Goal: Task Accomplishment & Management: Manage account settings

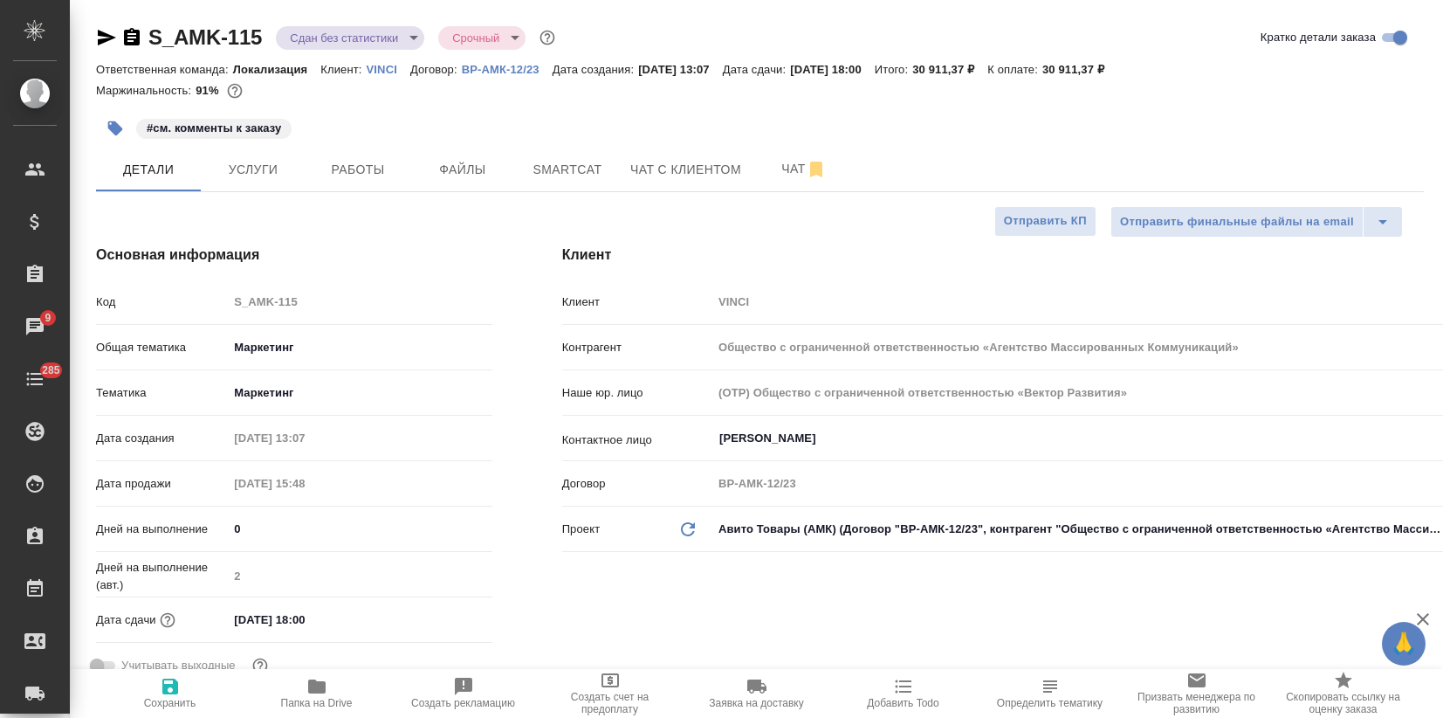
select select "RU"
click at [559, 168] on span "Smartcat" at bounding box center [568, 170] width 84 height 22
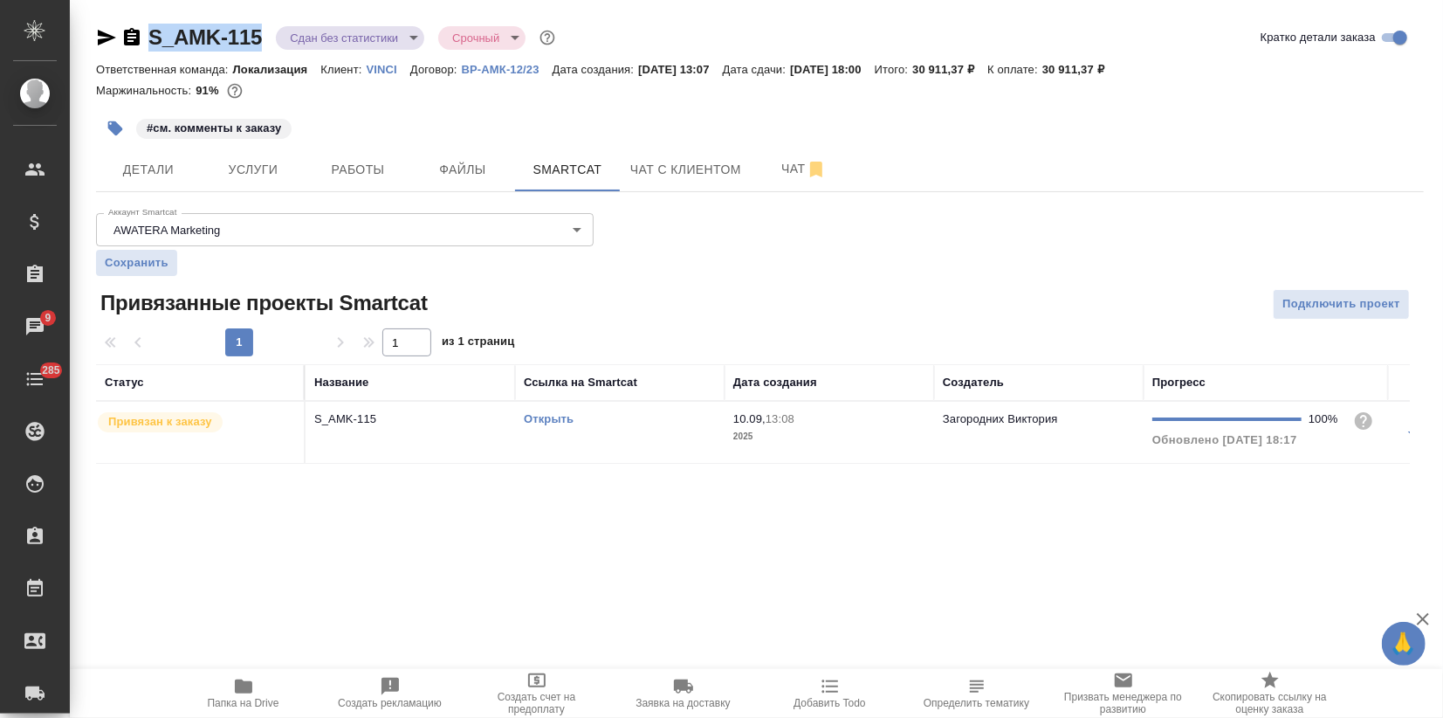
click at [537, 418] on link "Открыть" at bounding box center [549, 418] width 50 height 13
click at [258, 174] on span "Услуги" at bounding box center [253, 170] width 84 height 22
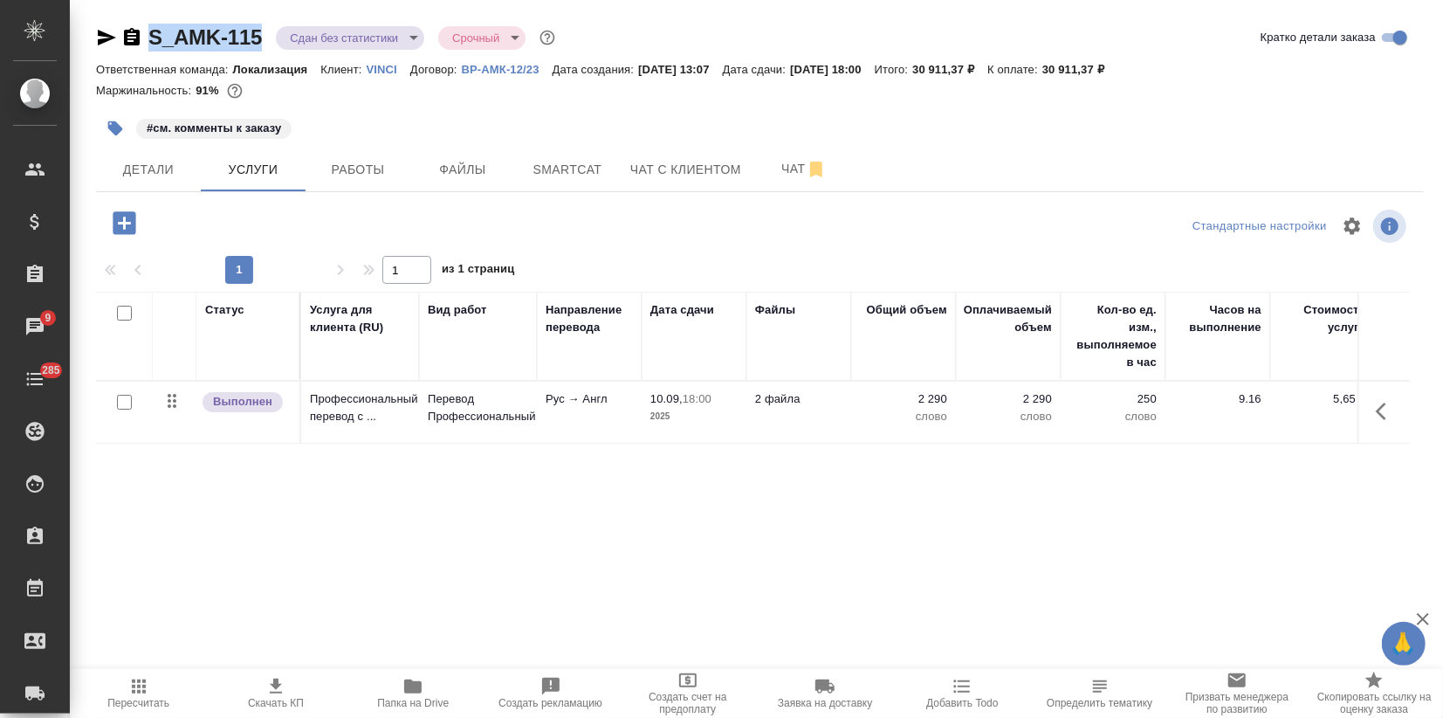
click at [465, 407] on p "Перевод Профессиональный" at bounding box center [478, 407] width 100 height 35
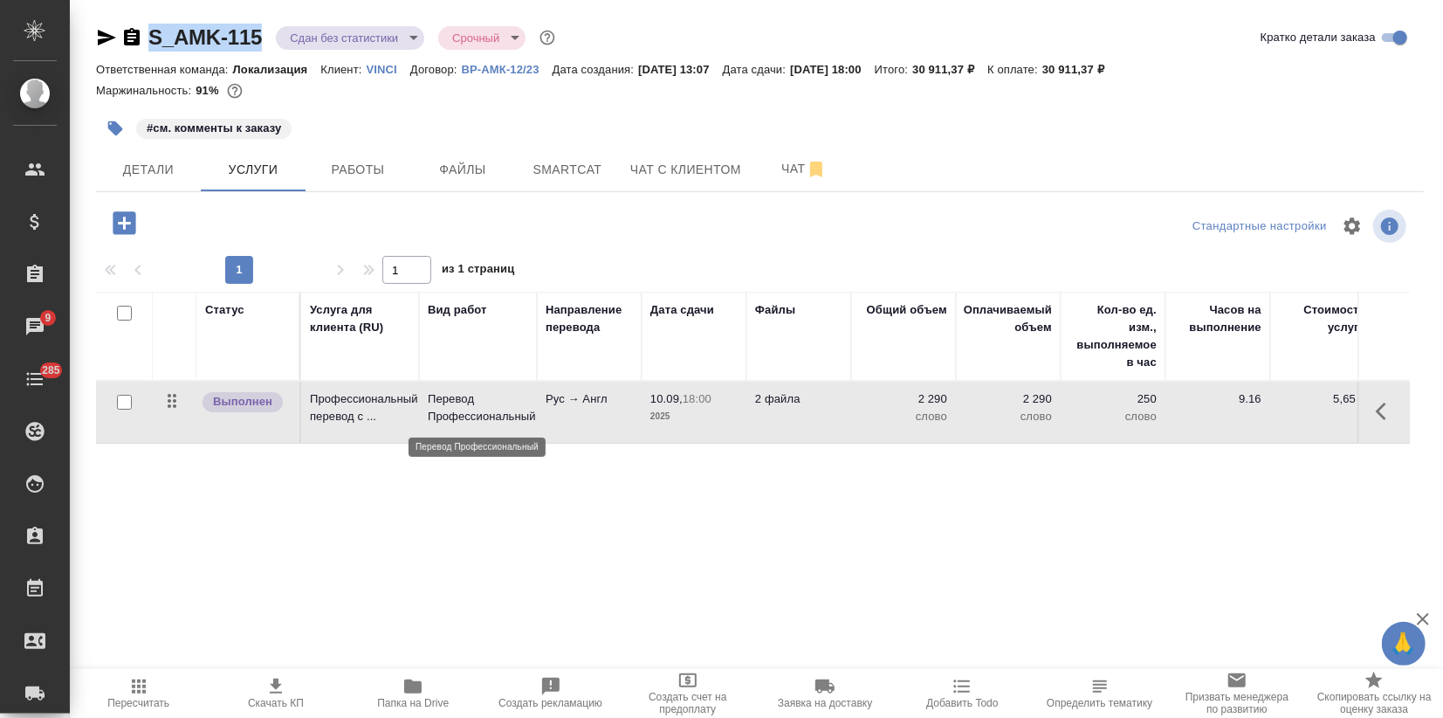
click at [465, 407] on p "Перевод Профессиональный" at bounding box center [478, 407] width 100 height 35
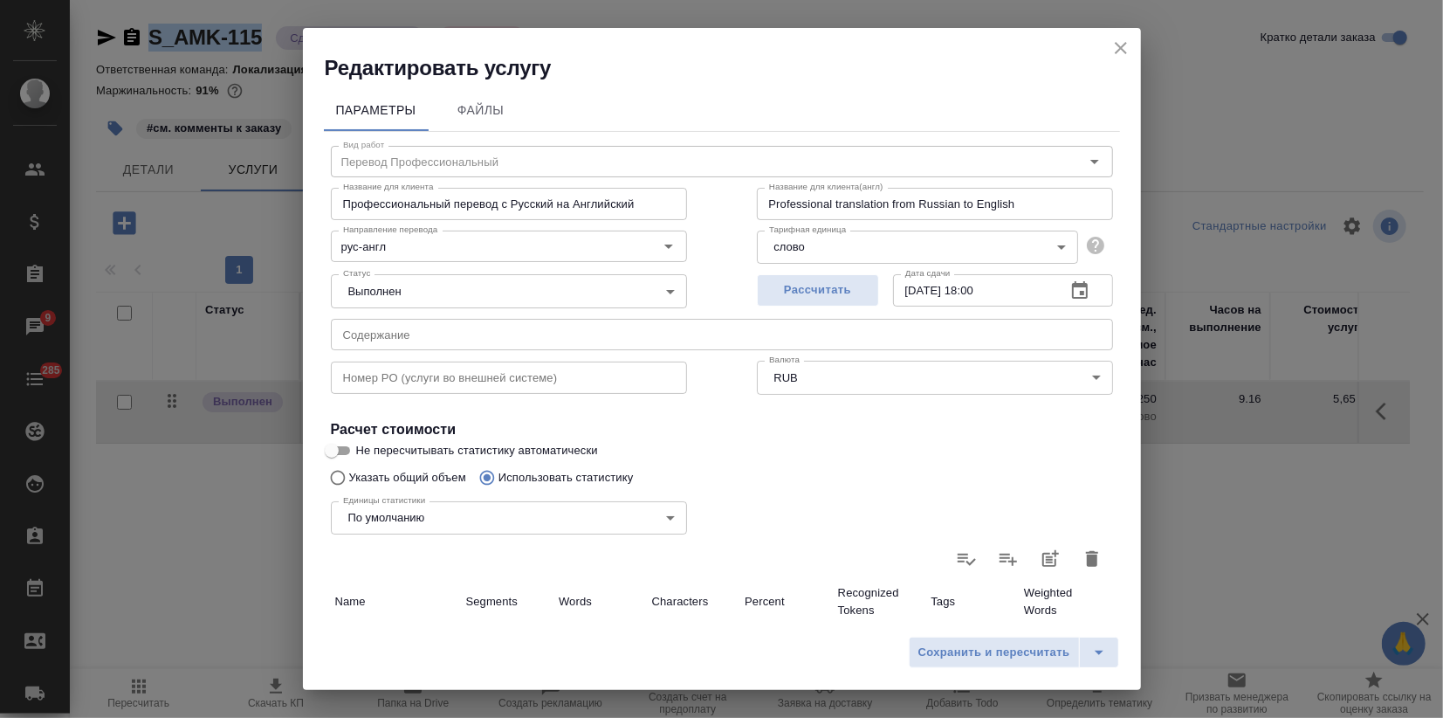
scroll to position [471, 0]
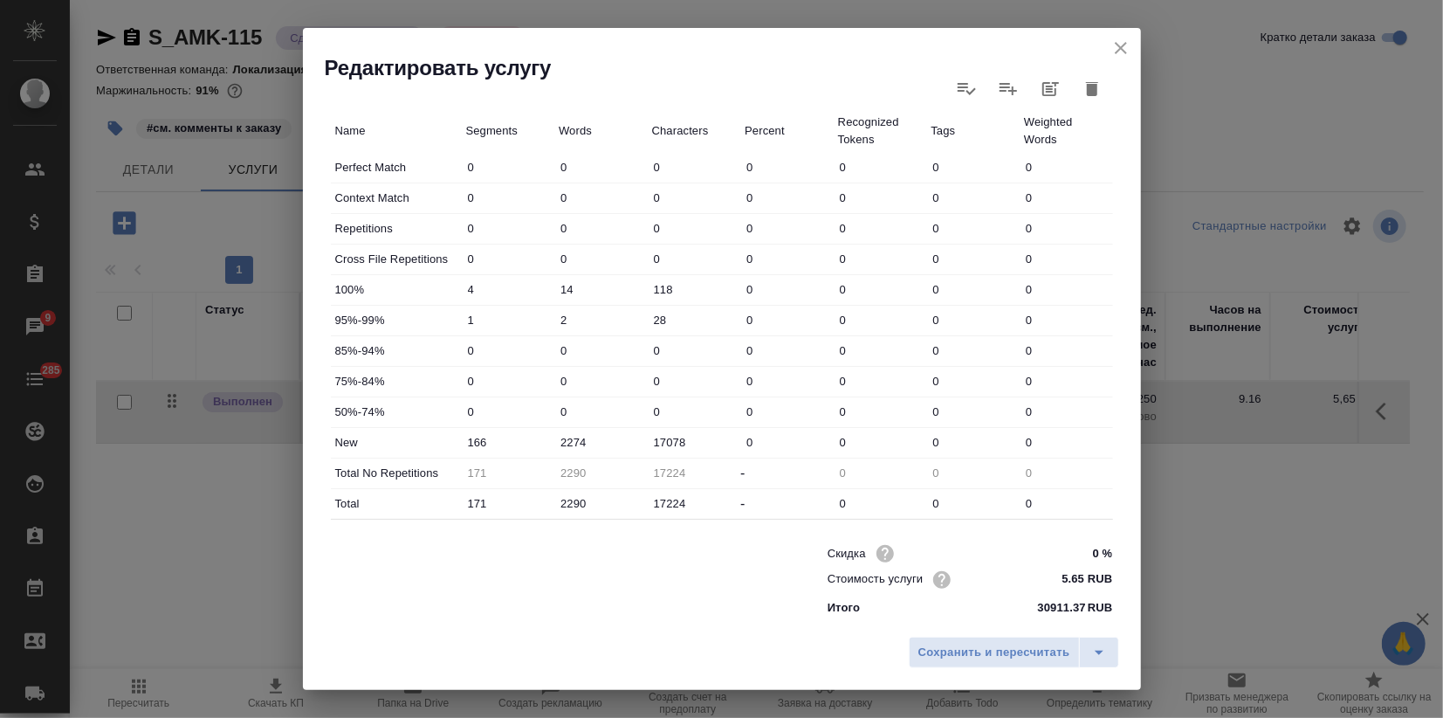
click at [452, 616] on div "Скидка 0 % Стоимость услуги 5.65 RUB Итого 30911.37 RUB" at bounding box center [722, 579] width 852 height 146
drag, startPoint x: 568, startPoint y: 440, endPoint x: 585, endPoint y: 443, distance: 17.7
click at [585, 443] on input "2274" at bounding box center [601, 442] width 92 height 25
type input "2412"
click at [1041, 659] on span "Сохранить и пересчитать" at bounding box center [995, 653] width 152 height 20
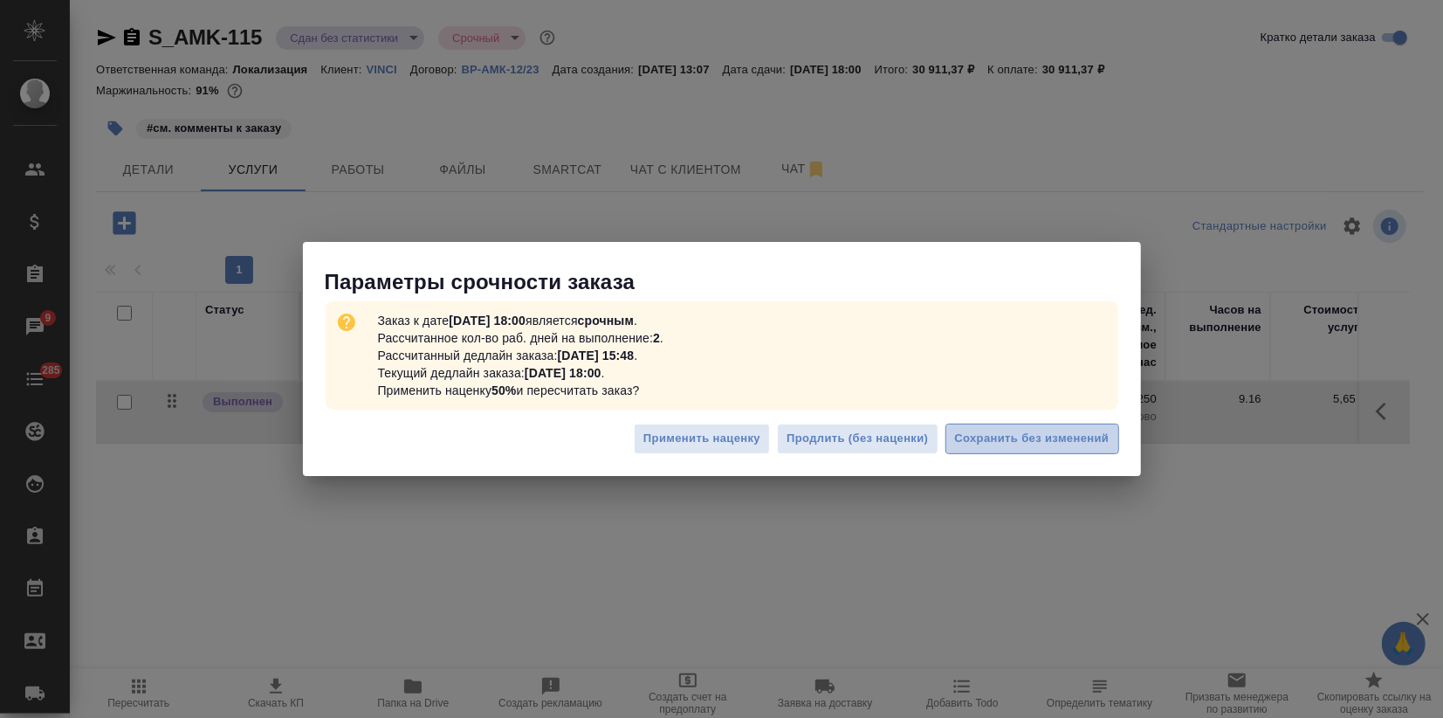
click at [963, 431] on span "Сохранить без изменений" at bounding box center [1032, 439] width 155 height 20
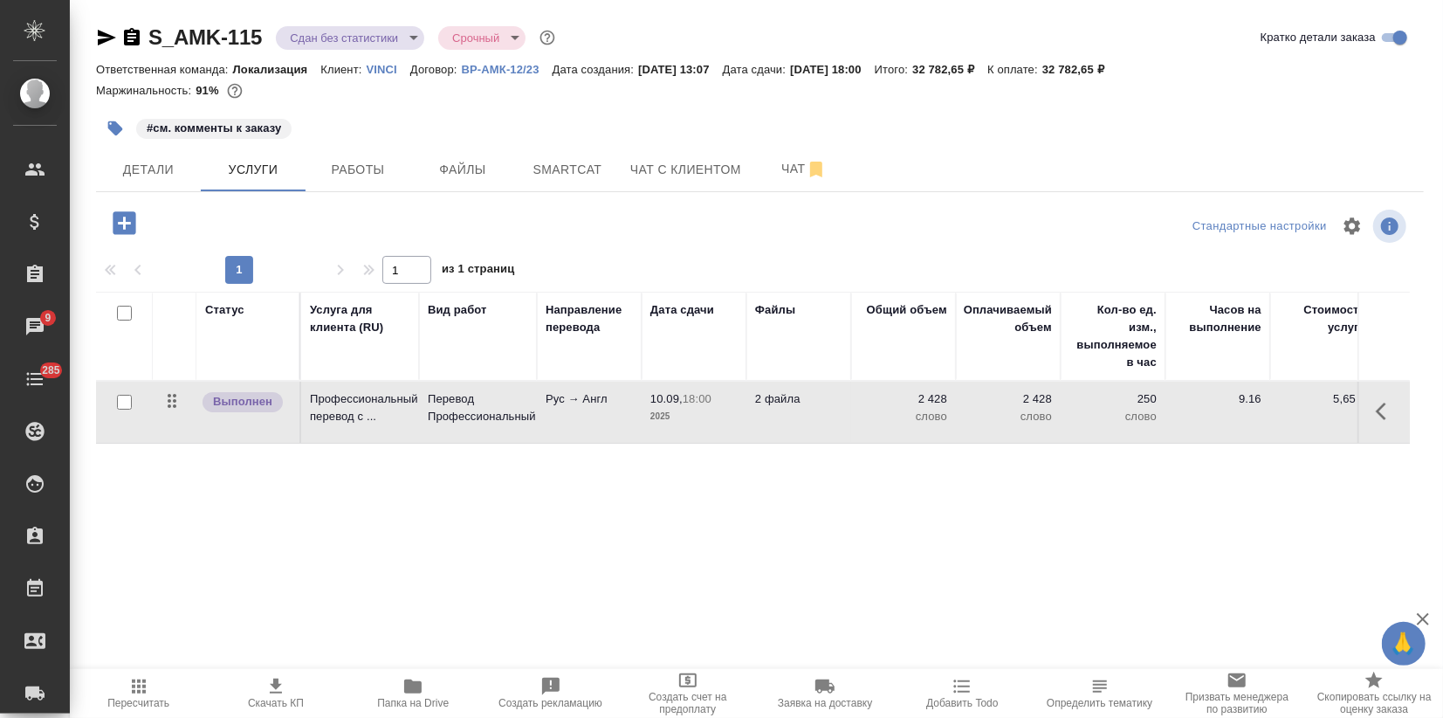
click at [286, 682] on icon "button" at bounding box center [275, 686] width 21 height 21
click at [323, 526] on div "Статус Услуга для клиента (RU) Вид работ Направление перевода Дата сдачи Файлы …" at bounding box center [753, 479] width 1314 height 375
click at [144, 135] on span "#см. комменты к заказу" at bounding box center [213, 128] width 155 height 17
click at [135, 161] on span "Детали" at bounding box center [149, 170] width 84 height 22
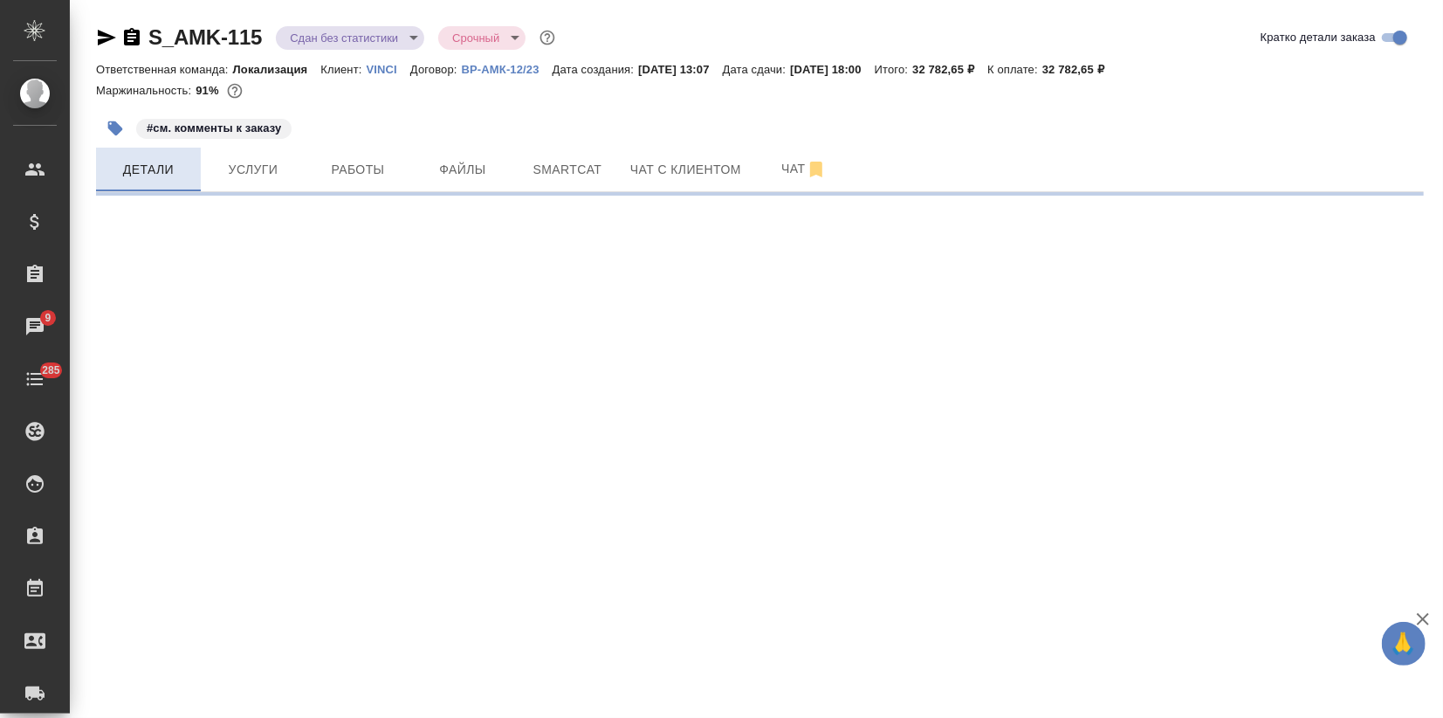
select select "RU"
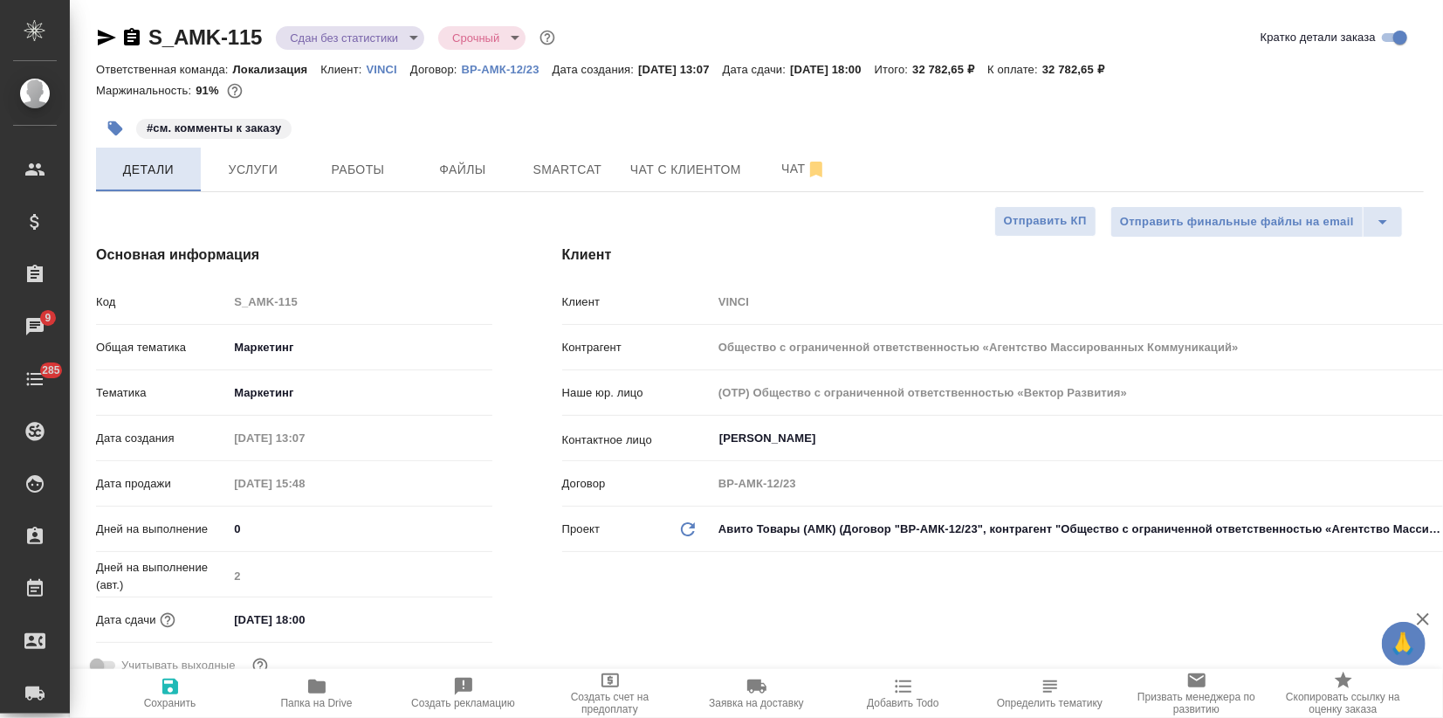
type textarea "x"
type input "[PERSON_NAME]"
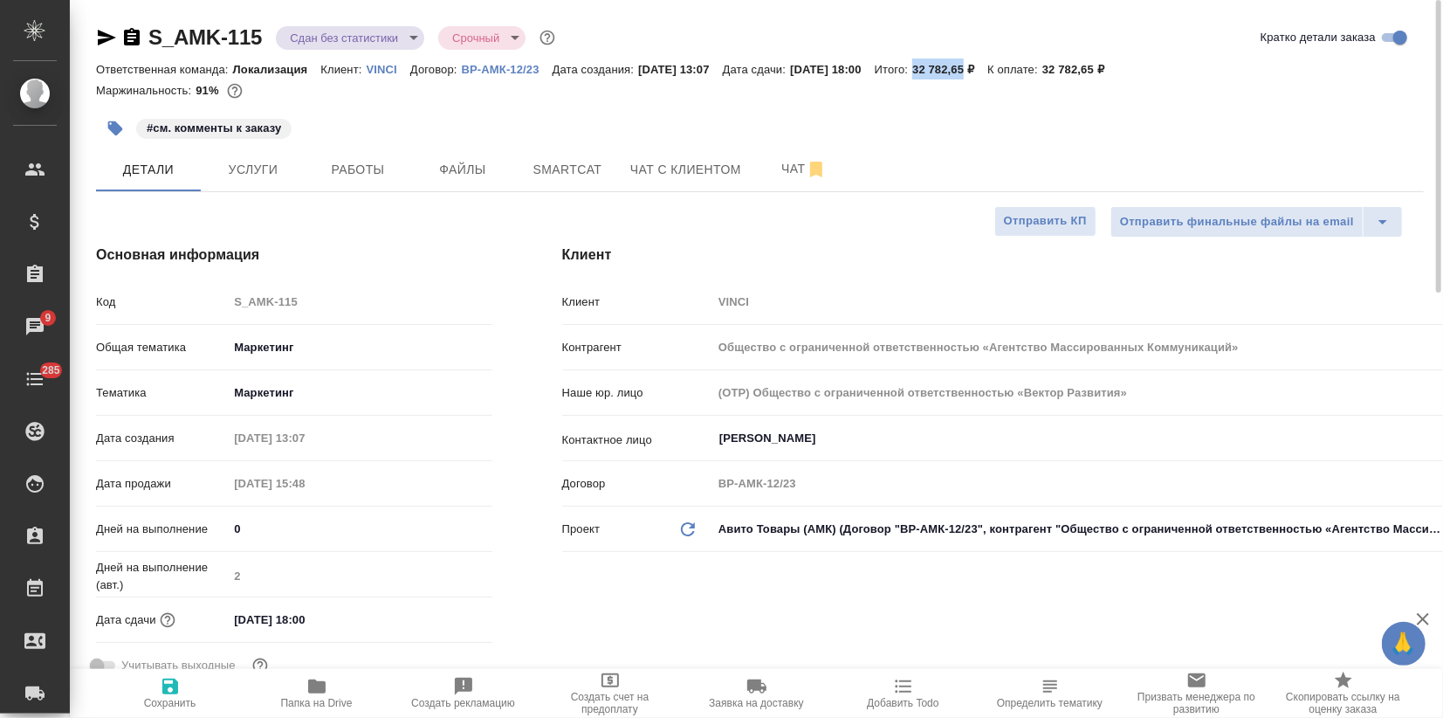
drag, startPoint x: 959, startPoint y: 67, endPoint x: 1007, endPoint y: 66, distance: 48.0
click at [1007, 66] on div "Ответственная команда: Локализация Клиент: VINCI Договор: ВР-АМК-12/23 Дата соз…" at bounding box center [760, 69] width 1328 height 21
copy p "32 782,65"
type textarea "x"
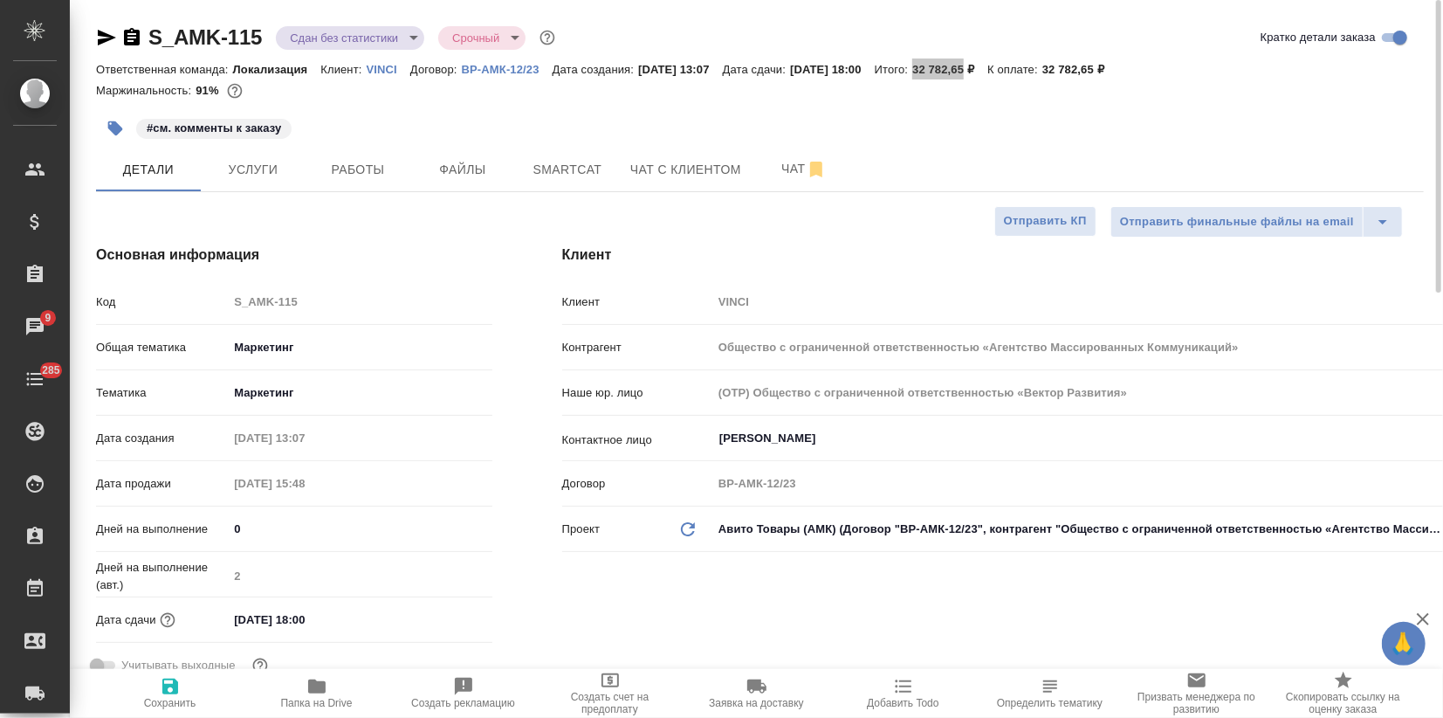
type textarea "x"
